Goal: Transaction & Acquisition: Subscribe to service/newsletter

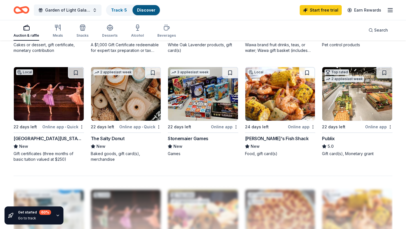
scroll to position [531, 0]
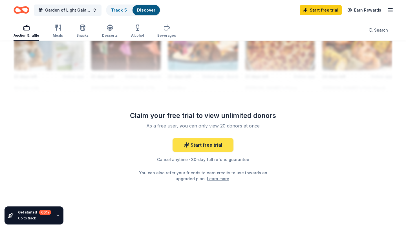
click at [201, 145] on link "Start free trial" at bounding box center [203, 145] width 61 height 14
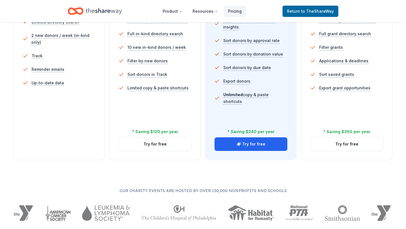
scroll to position [227, 0]
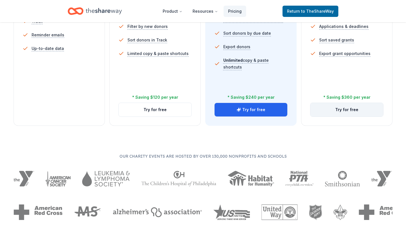
click at [330, 106] on button "Try for free" at bounding box center [347, 110] width 73 height 14
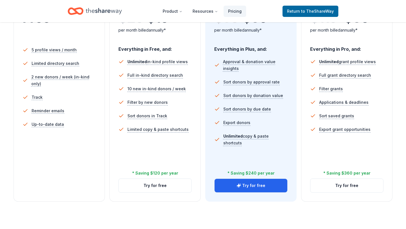
scroll to position [152, 0]
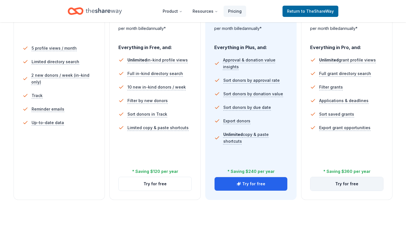
click at [347, 187] on button "Try for free" at bounding box center [347, 184] width 73 height 14
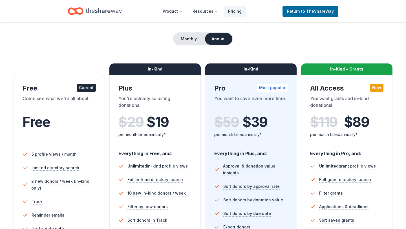
scroll to position [47, 0]
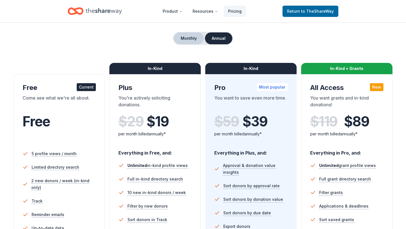
click at [193, 37] on button "Monthly" at bounding box center [189, 38] width 30 height 12
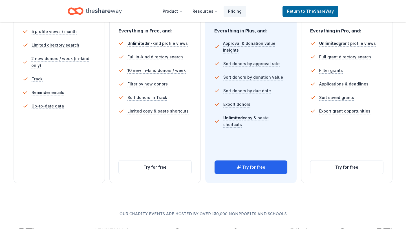
scroll to position [171, 0]
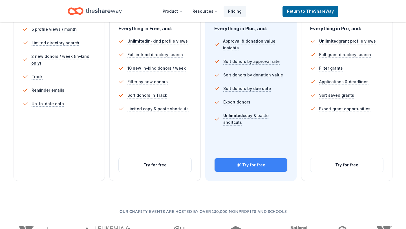
click at [268, 160] on button "Try for free" at bounding box center [251, 165] width 73 height 14
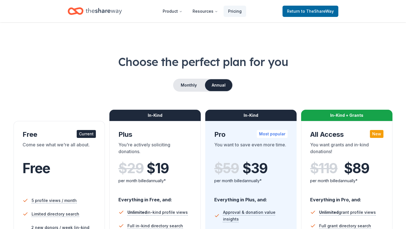
scroll to position [171, 0]
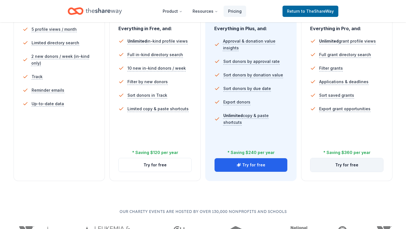
click at [329, 161] on button "Try for free" at bounding box center [347, 165] width 73 height 14
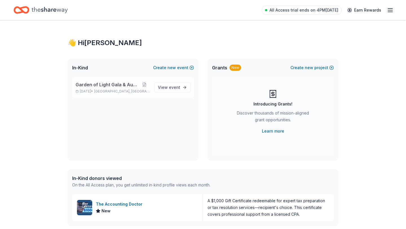
click at [129, 90] on p "Oct 09, 2025 • Vienna, VA" at bounding box center [113, 91] width 74 height 5
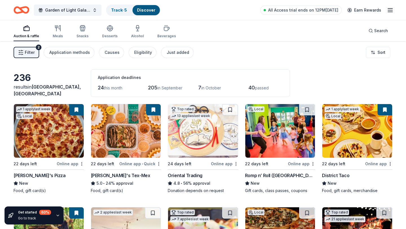
click at [27, 25] on icon "button" at bounding box center [26, 28] width 7 height 7
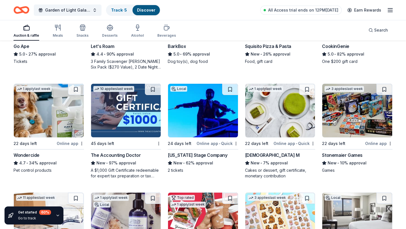
scroll to position [316, 0]
